Goal: Task Accomplishment & Management: Use online tool/utility

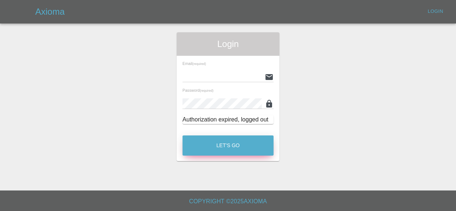
type input "[EMAIL_ADDRESS][DOMAIN_NAME]"
click at [244, 149] on button "Let's Go" at bounding box center [228, 146] width 91 height 20
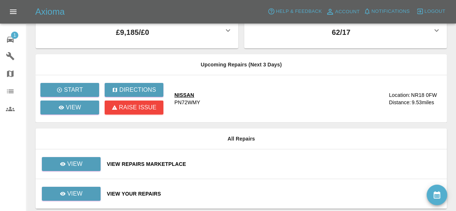
scroll to position [47, 0]
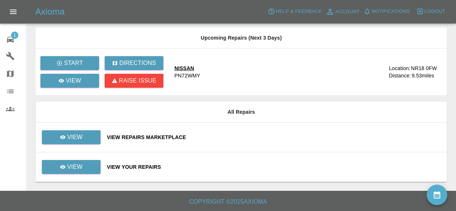
click at [174, 135] on div "View Repairs Marketplace" at bounding box center [274, 137] width 334 height 7
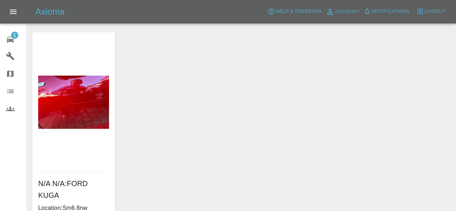
scroll to position [63, 0]
